Goal: Book appointment/travel/reservation

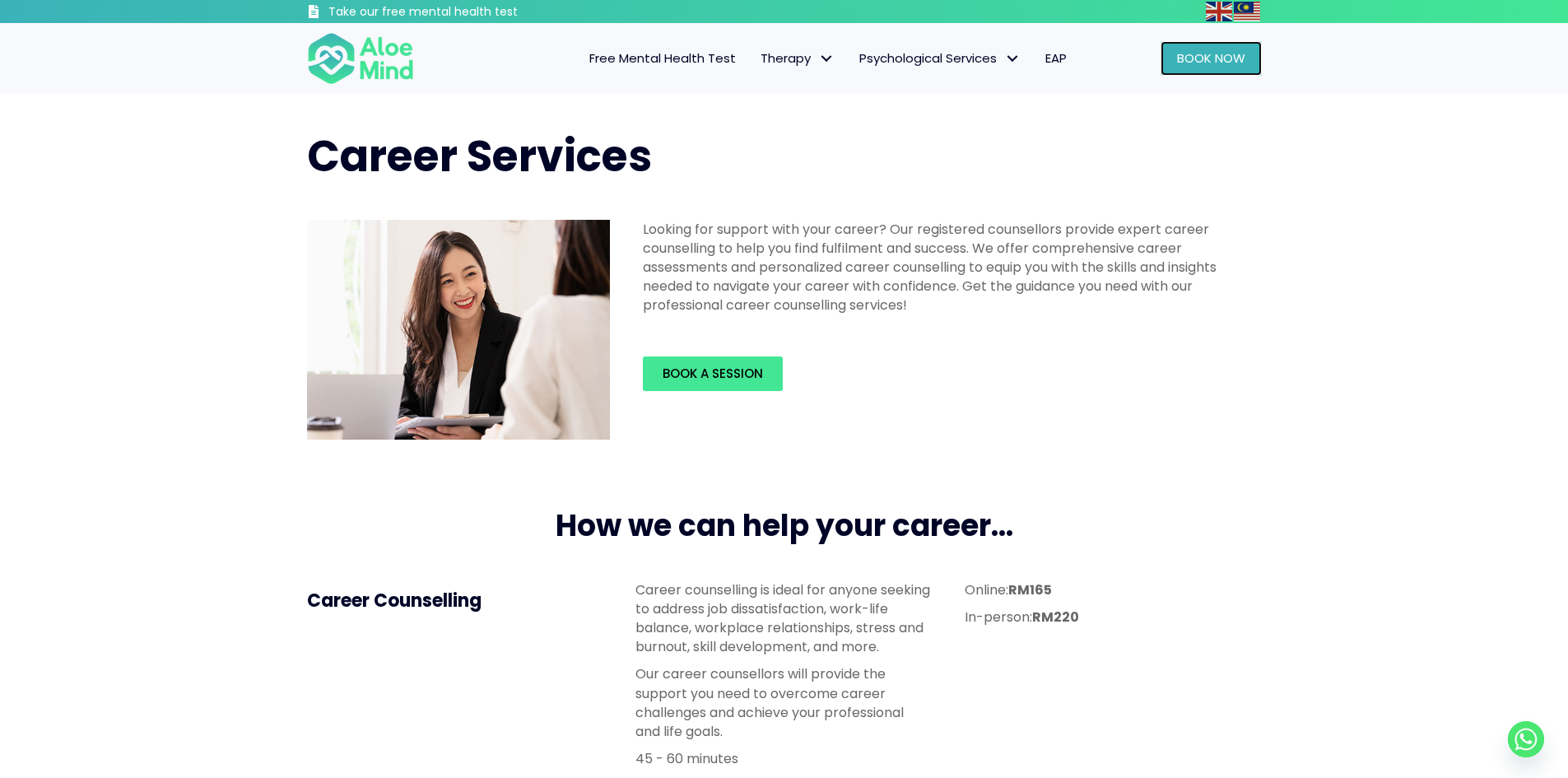
click at [1212, 68] on link "Book Now" at bounding box center [1211, 58] width 102 height 34
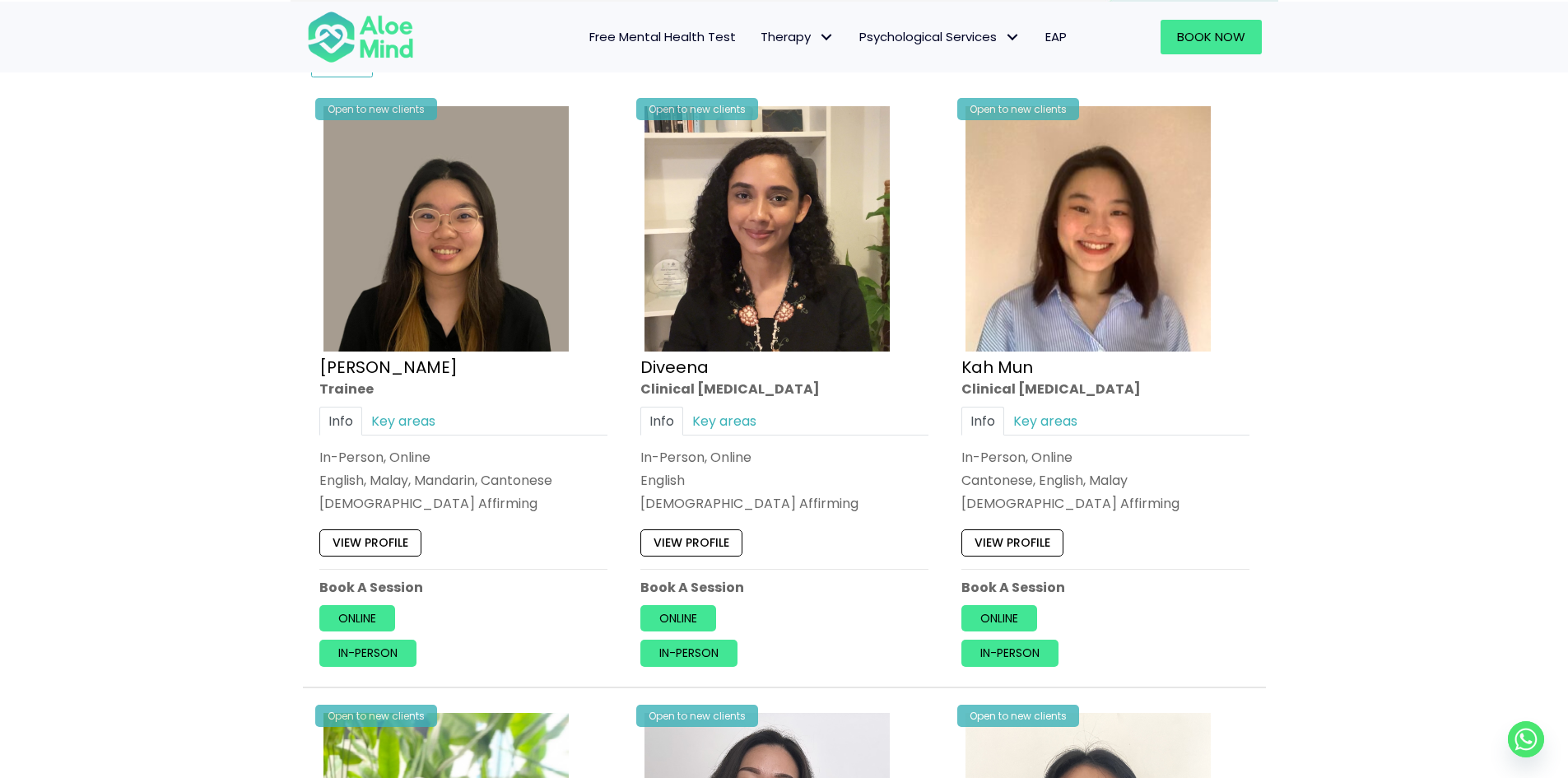
scroll to position [465, 0]
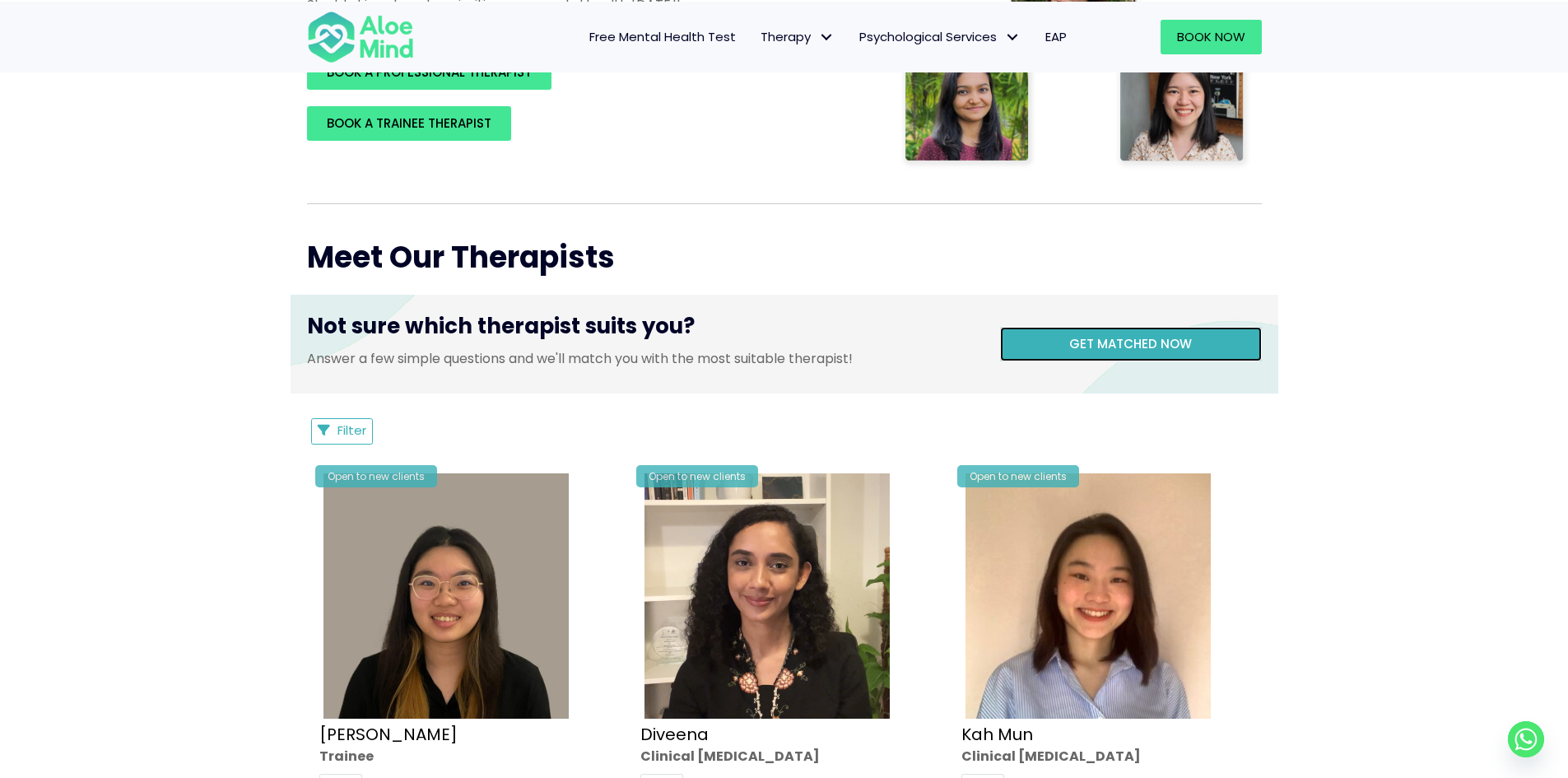
click at [1087, 347] on span "Get matched now" at bounding box center [1130, 343] width 122 height 18
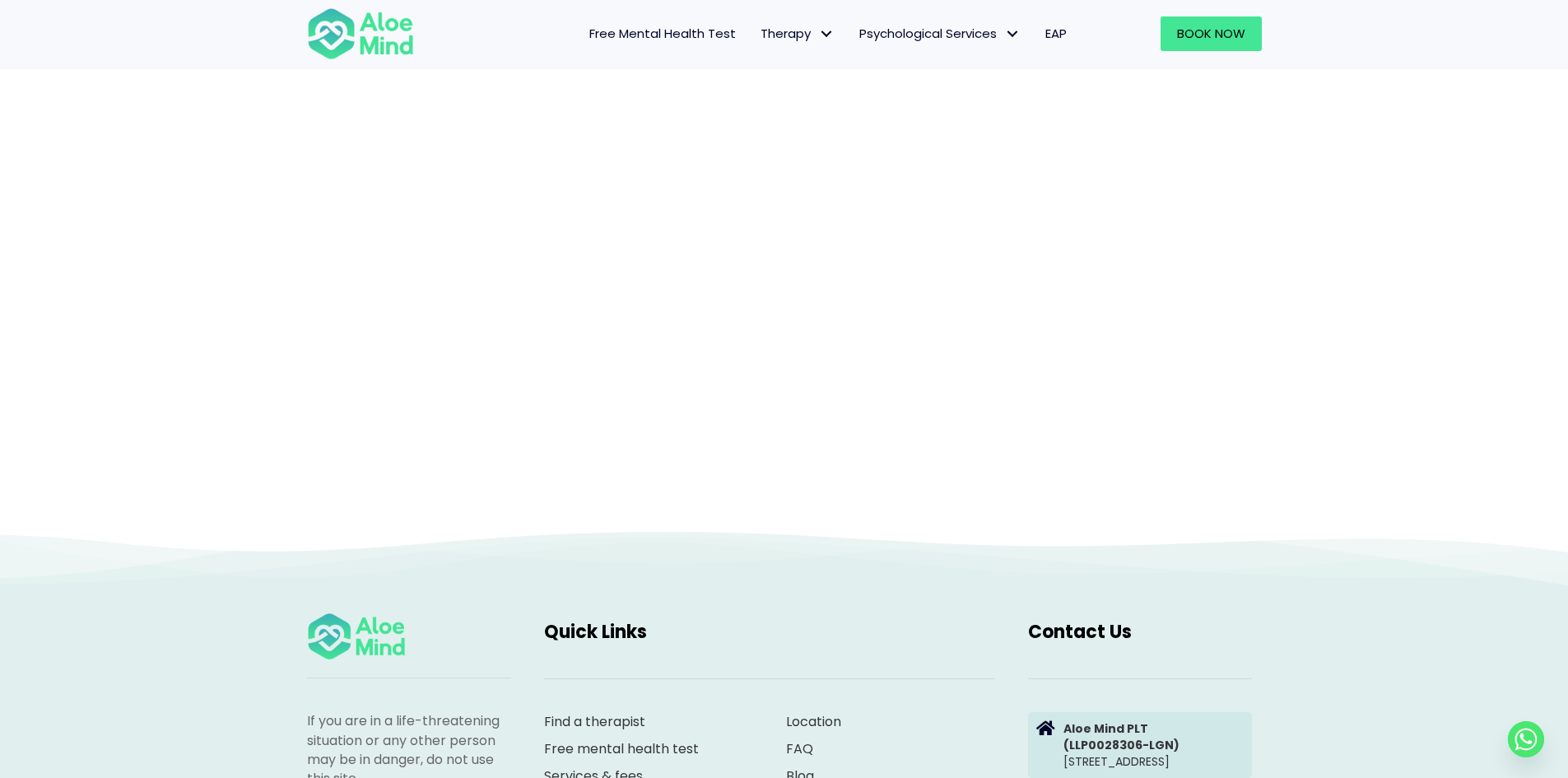
scroll to position [170, 0]
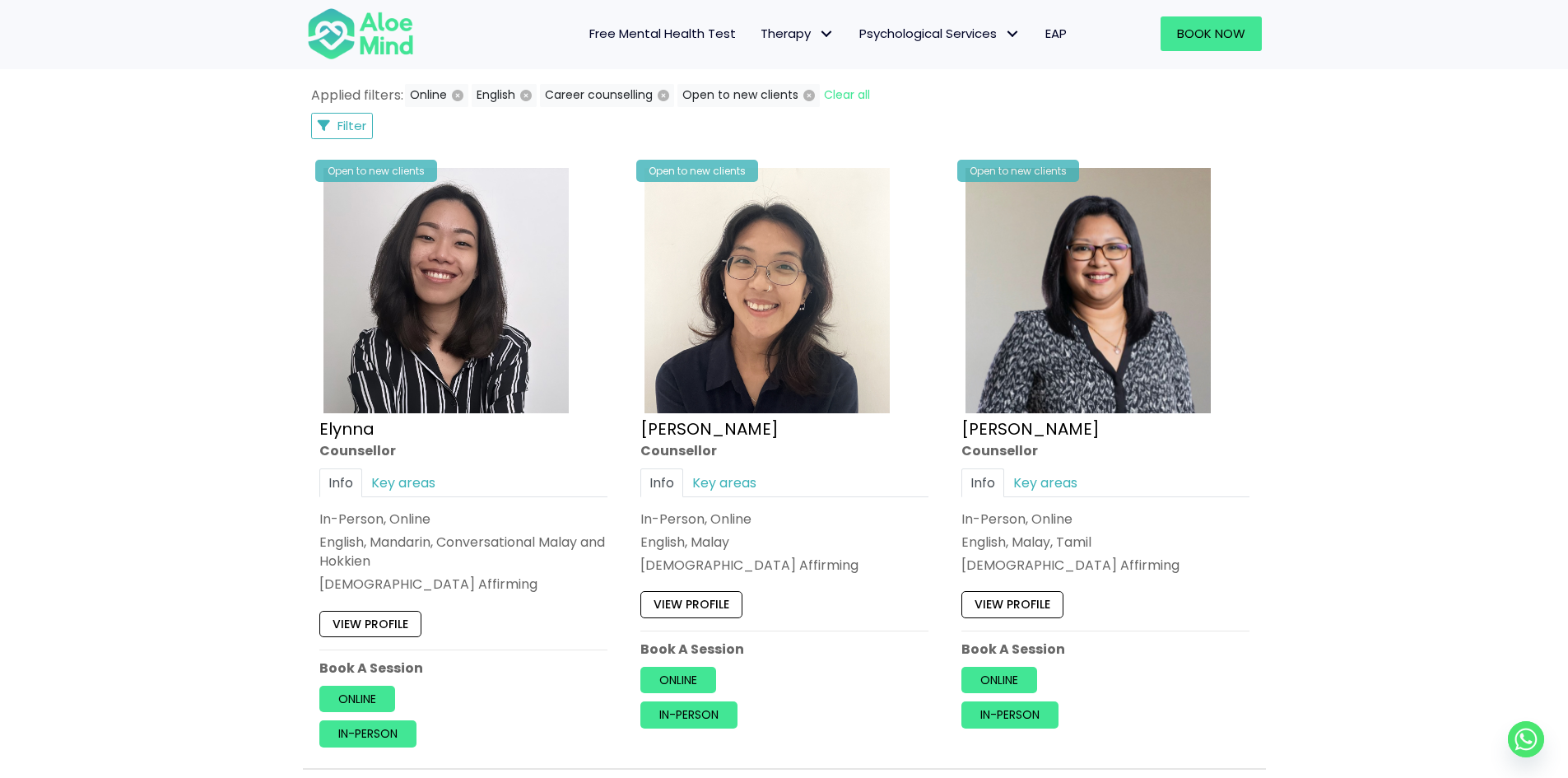
scroll to position [823, 0]
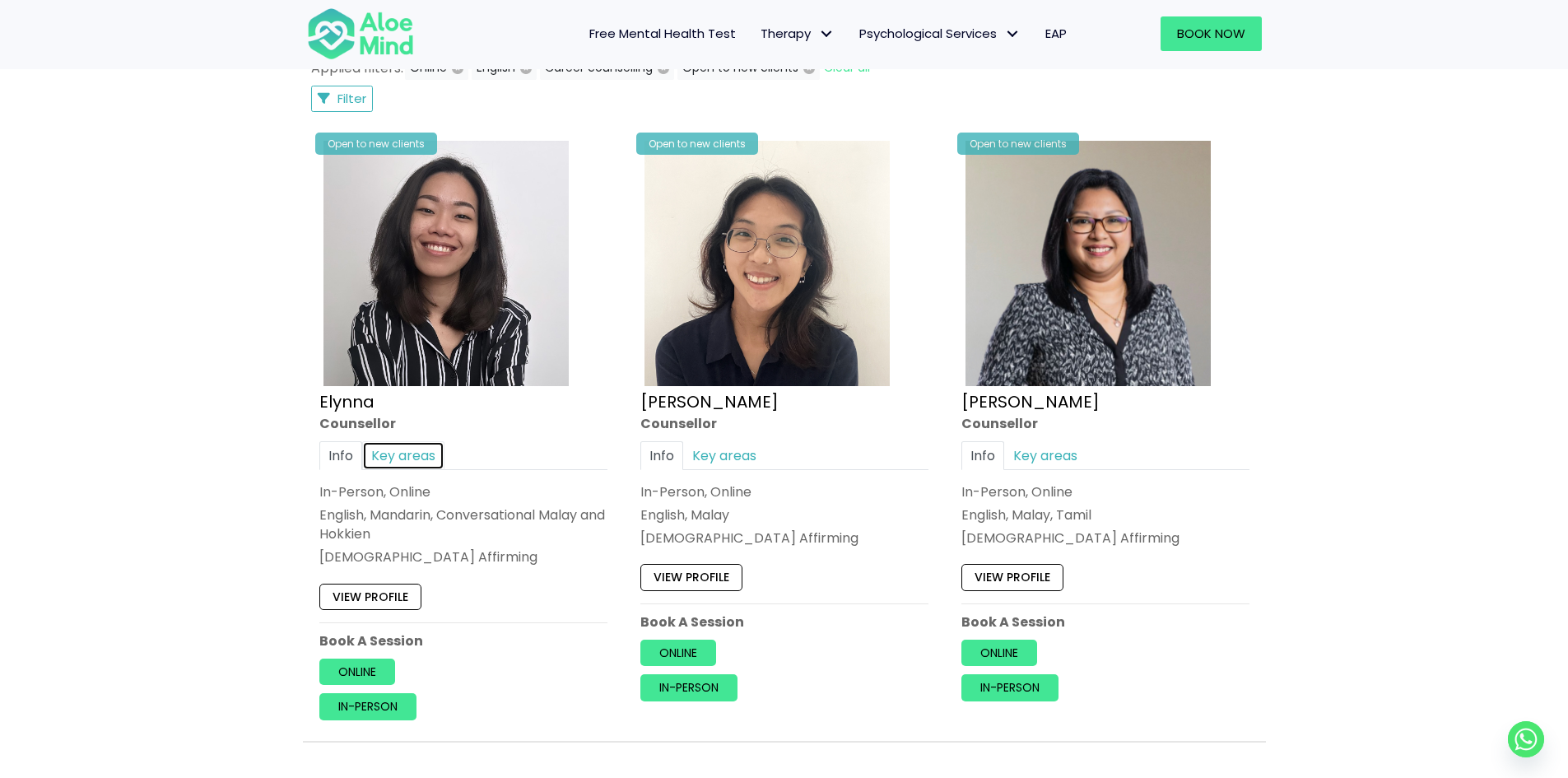
click at [392, 460] on link "Key areas" at bounding box center [404, 456] width 82 height 29
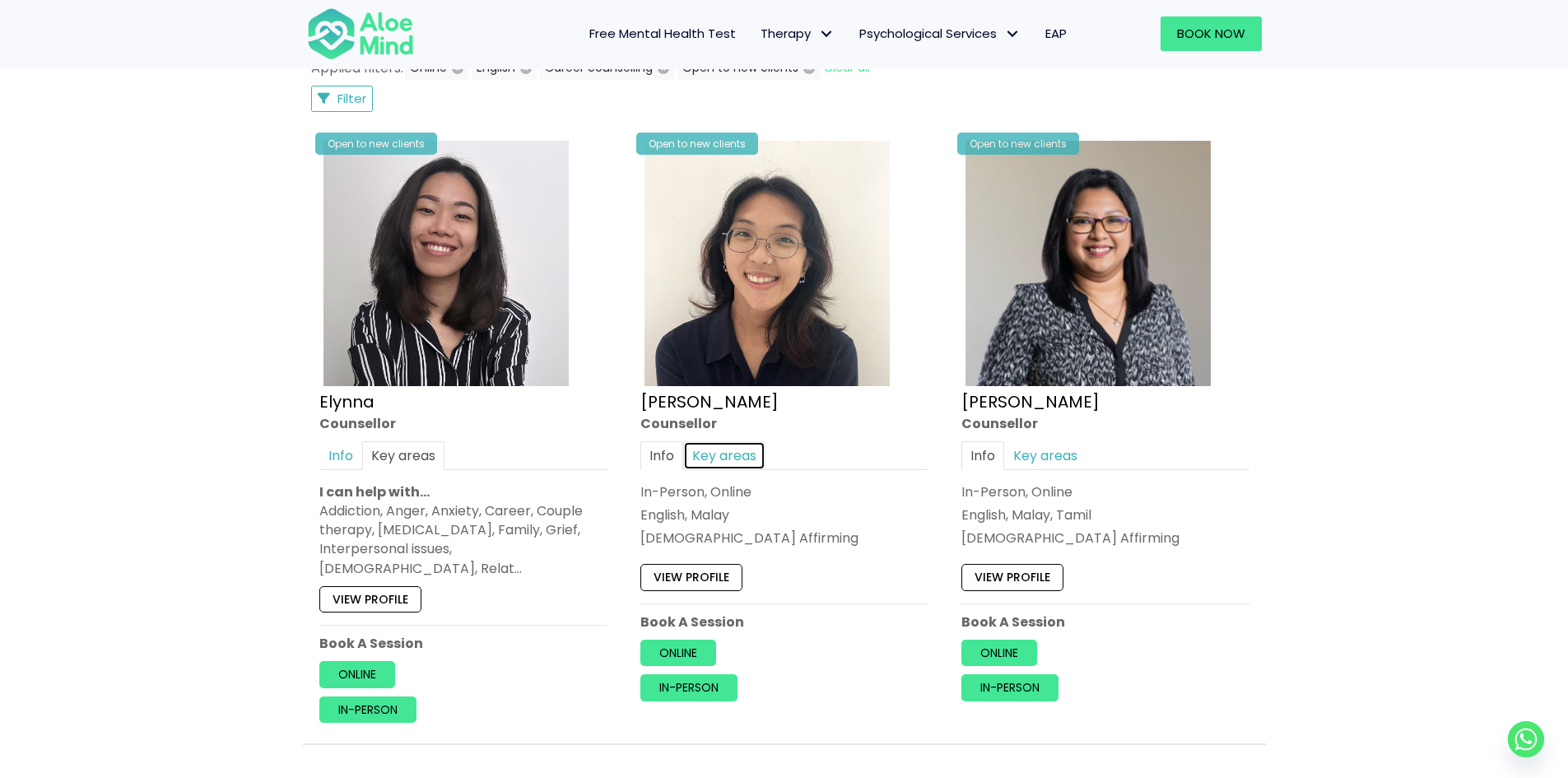
click at [720, 464] on link "Key areas" at bounding box center [724, 456] width 82 height 29
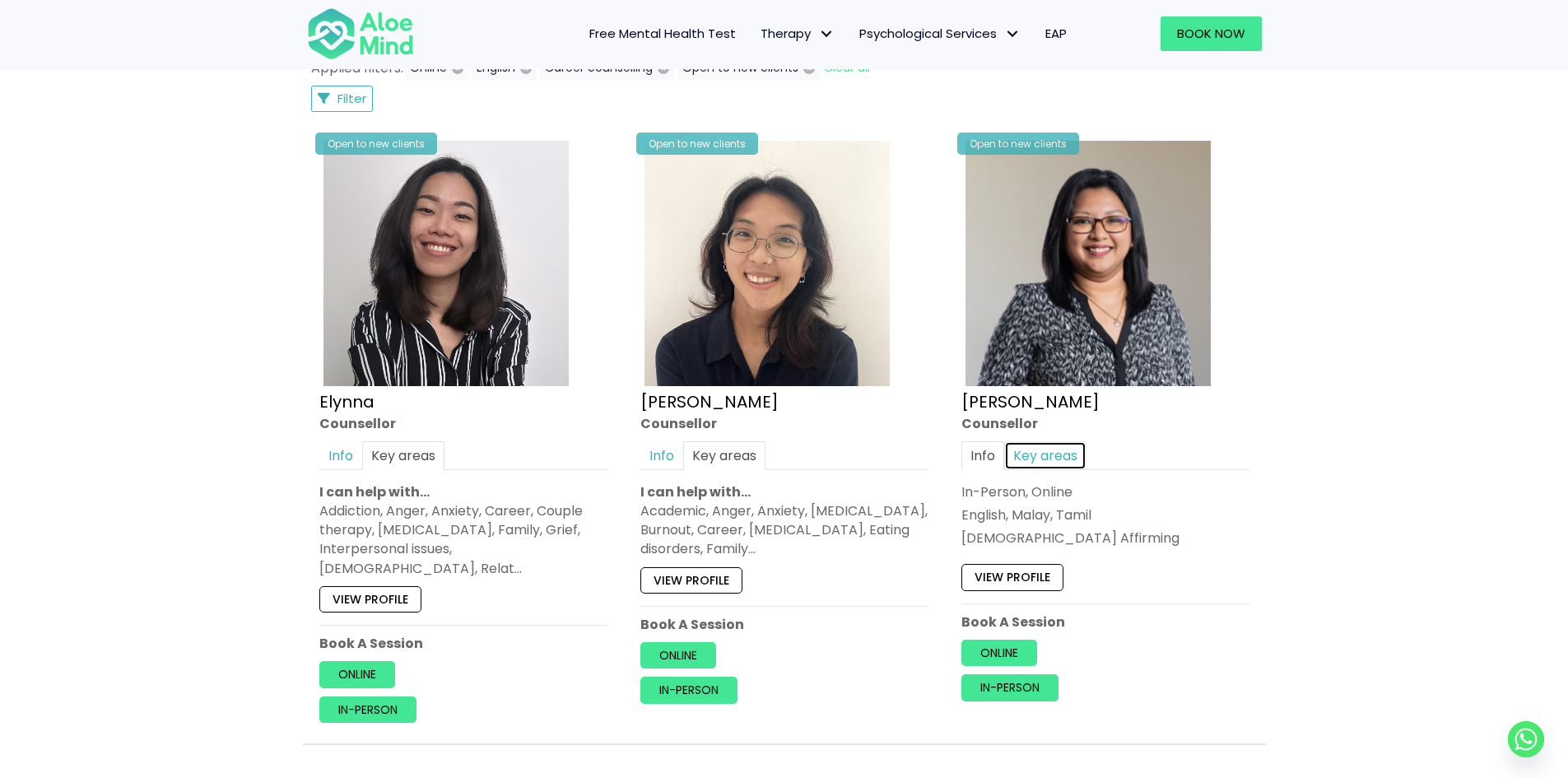
click at [1035, 457] on link "Key areas" at bounding box center [1045, 456] width 82 height 29
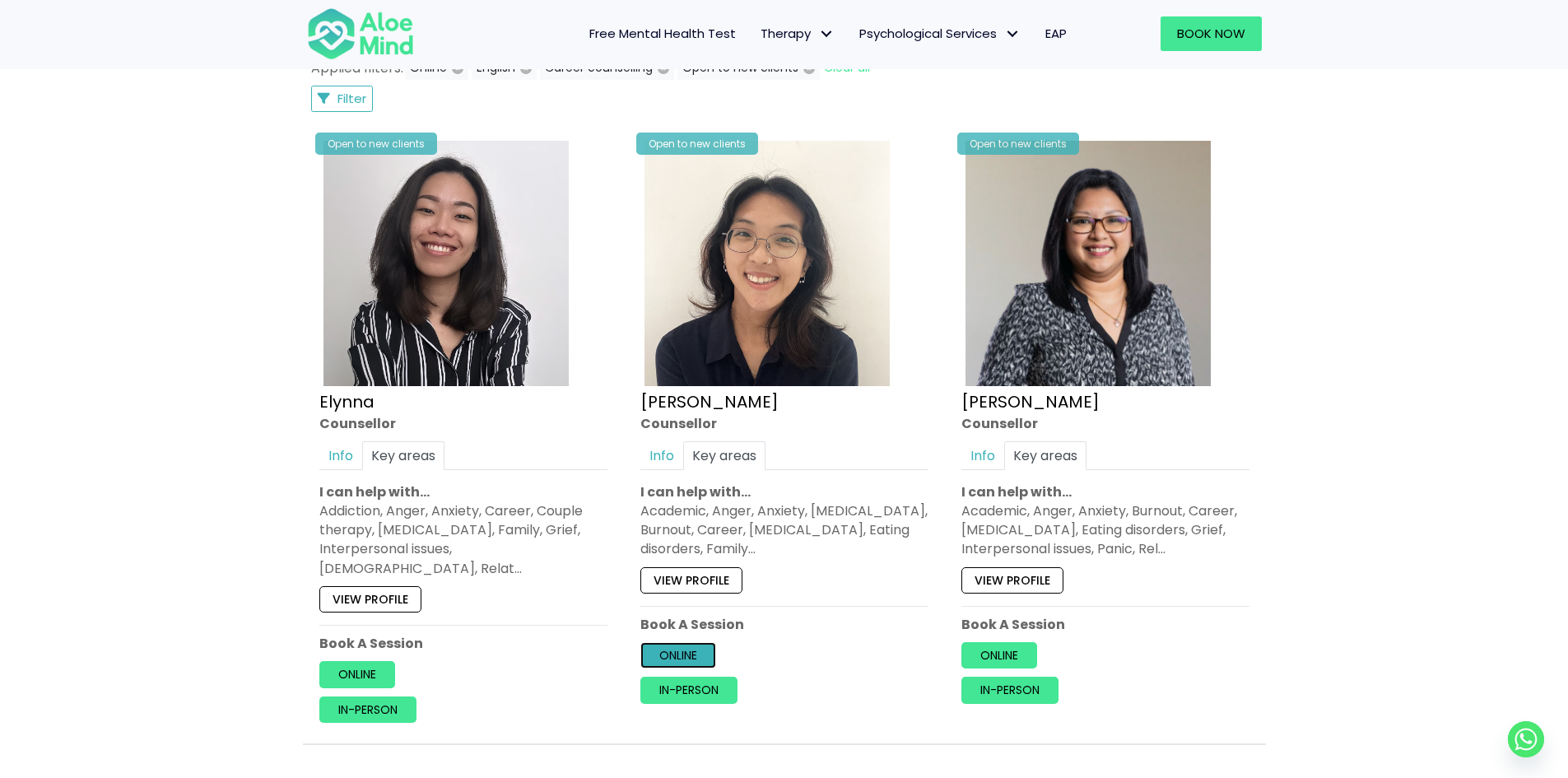
click at [668, 656] on link "Online" at bounding box center [678, 655] width 76 height 26
